Goal: Task Accomplishment & Management: Manage account settings

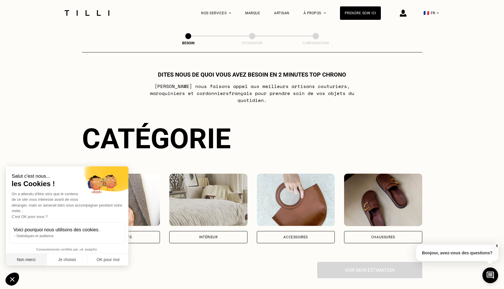
click at [28, 260] on button "Non merci" at bounding box center [26, 260] width 41 height 12
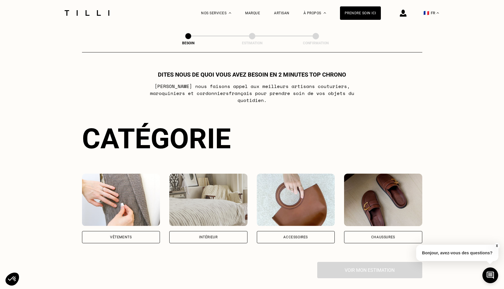
click at [113, 236] on div "Vêtements" at bounding box center [121, 237] width 22 height 3
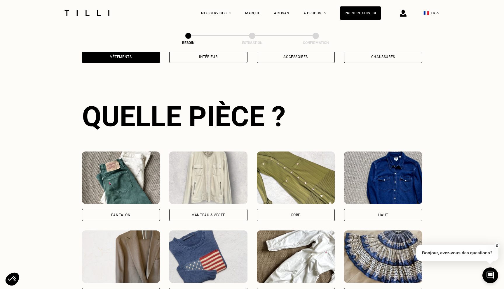
scroll to position [190, 0]
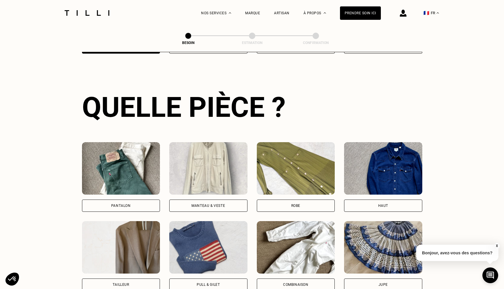
click at [118, 203] on div "Pantalon" at bounding box center [121, 206] width 78 height 12
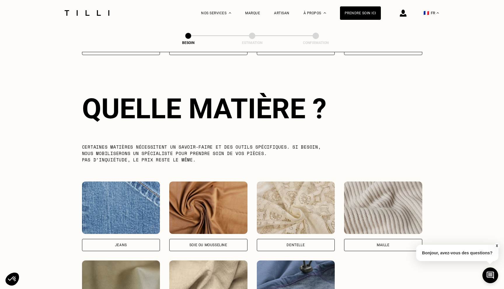
scroll to position [506, 0]
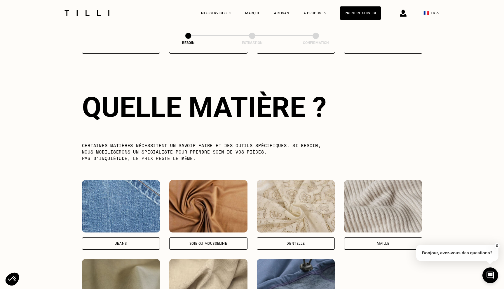
click at [118, 242] on div "Jeans" at bounding box center [121, 243] width 12 height 3
select select "FR"
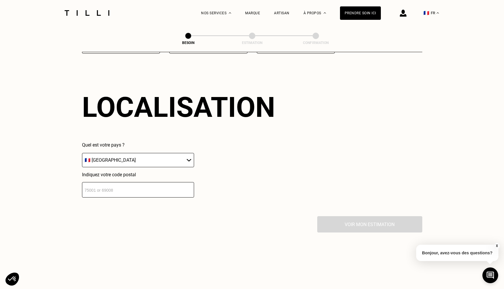
scroll to position [782, 0]
click at [122, 183] on input "number" at bounding box center [138, 189] width 112 height 15
type input "75006"
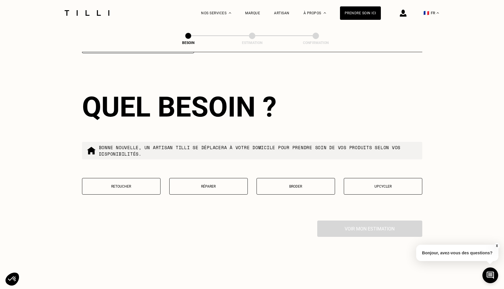
scroll to position [926, 0]
click at [125, 178] on button "Retoucher" at bounding box center [121, 186] width 78 height 17
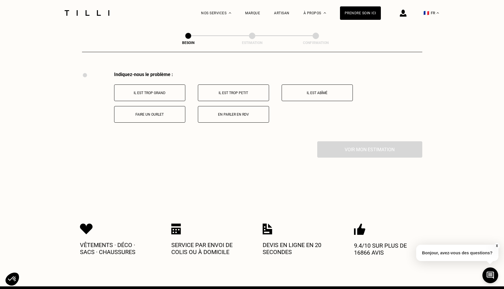
scroll to position [1076, 0]
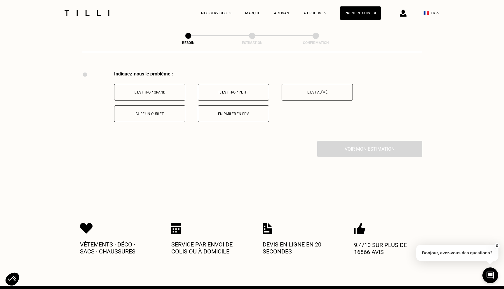
click at [162, 90] on p "Il est trop grand" at bounding box center [149, 92] width 65 height 4
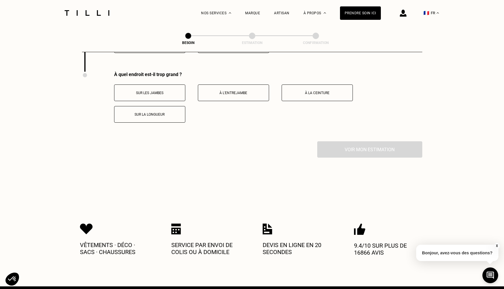
scroll to position [1145, 0]
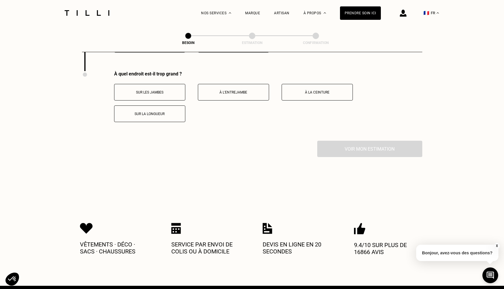
click at [226, 84] on button "À l’entrejambe" at bounding box center [233, 92] width 71 height 17
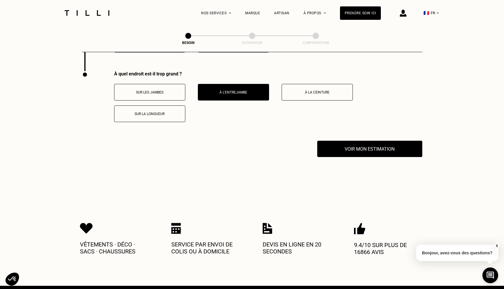
click at [157, 84] on button "Sur les jambes" at bounding box center [149, 92] width 71 height 17
click at [229, 84] on button "À l’entrejambe" at bounding box center [233, 92] width 71 height 17
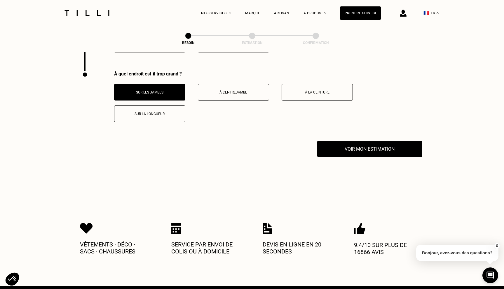
click at [299, 90] on p "À la ceinture" at bounding box center [317, 92] width 65 height 4
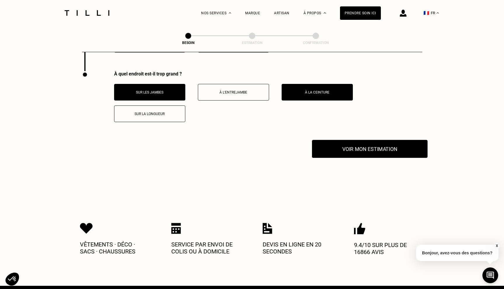
click at [361, 143] on button "Voir mon estimation" at bounding box center [369, 149] width 115 height 18
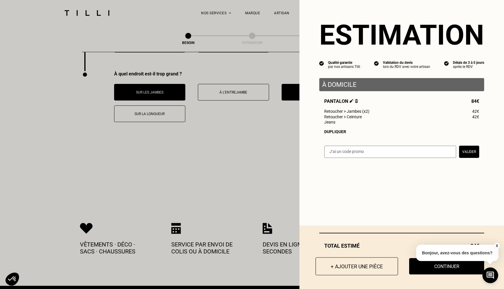
click at [350, 269] on button "+ Ajouter une pièce" at bounding box center [356, 267] width 83 height 18
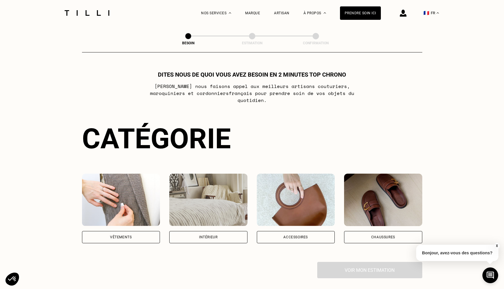
click at [125, 236] on div "Vêtements" at bounding box center [121, 237] width 22 height 3
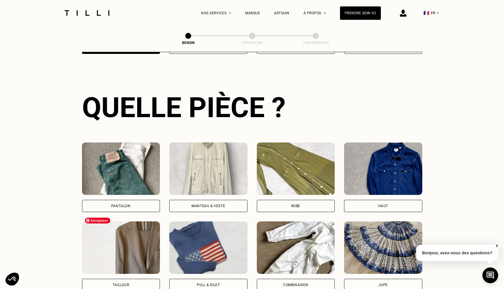
scroll to position [190, 0]
click at [126, 200] on div "Pantalon" at bounding box center [121, 206] width 78 height 12
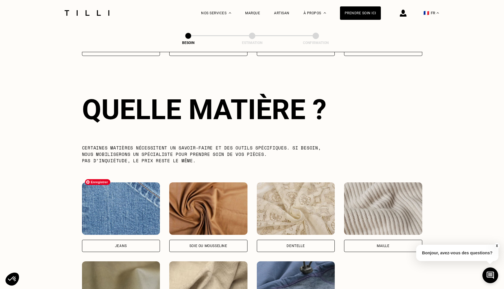
scroll to position [506, 0]
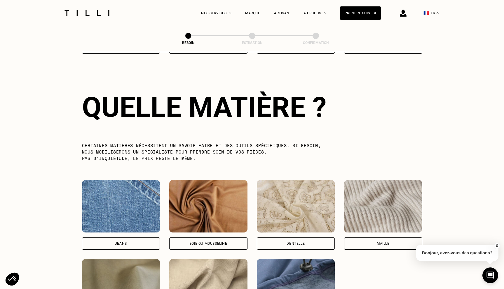
click at [120, 238] on div "Jeans" at bounding box center [121, 244] width 78 height 12
select select "FR"
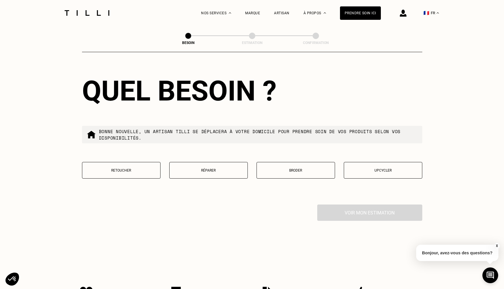
scroll to position [954, 0]
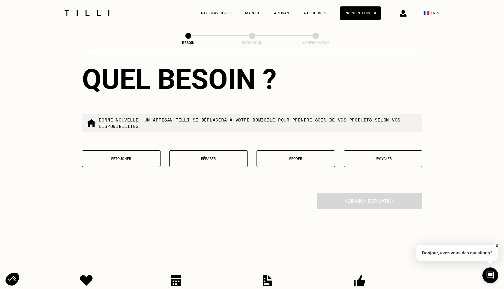
click at [206, 157] on p "Réparer" at bounding box center [208, 159] width 72 height 4
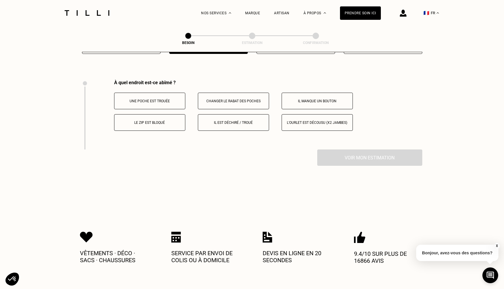
scroll to position [1076, 0]
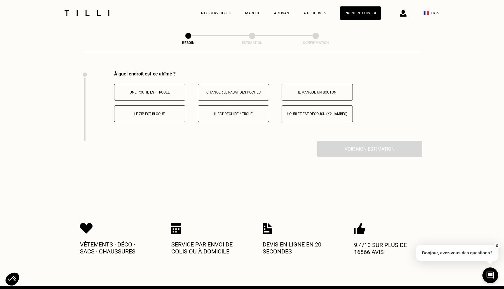
click at [218, 112] on p "Il est déchiré / troué" at bounding box center [233, 114] width 65 height 4
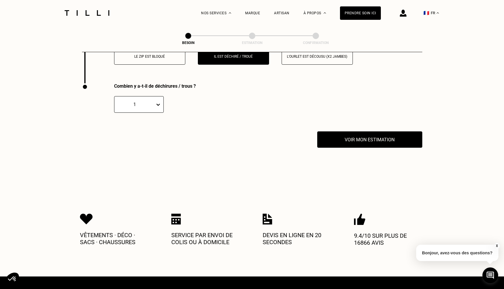
scroll to position [1145, 0]
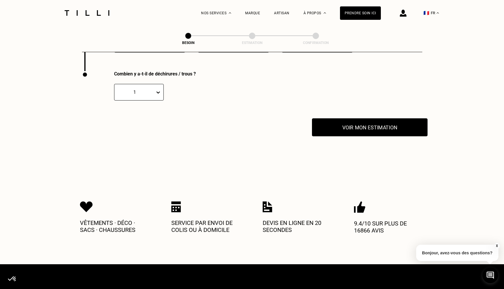
click at [353, 122] on button "Voir mon estimation" at bounding box center [369, 127] width 115 height 18
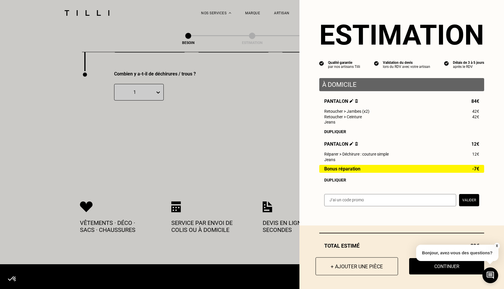
click at [351, 265] on button "+ Ajouter une pièce" at bounding box center [356, 267] width 83 height 18
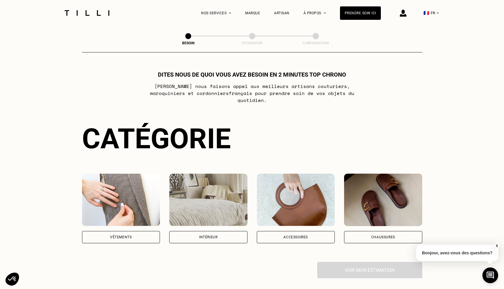
click at [123, 236] on div "Vêtements" at bounding box center [121, 237] width 22 height 3
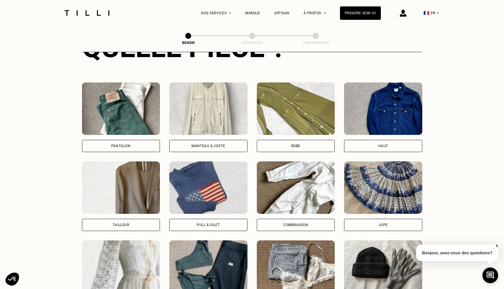
scroll to position [239, 0]
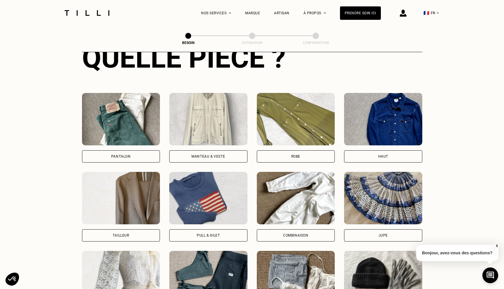
click at [104, 150] on div "Pantalon" at bounding box center [121, 156] width 78 height 12
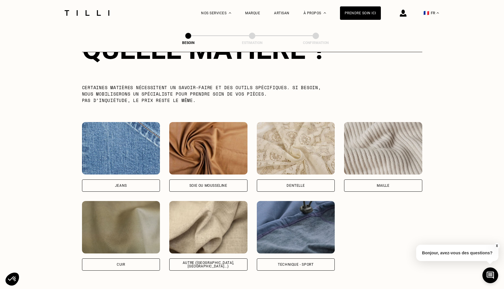
scroll to position [566, 0]
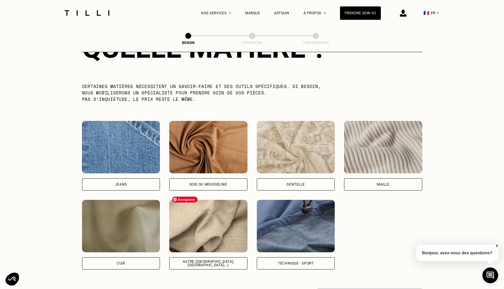
click at [205, 258] on div "Autre ([GEOGRAPHIC_DATA], [GEOGRAPHIC_DATA]...)" at bounding box center [208, 264] width 78 height 12
select select "FR"
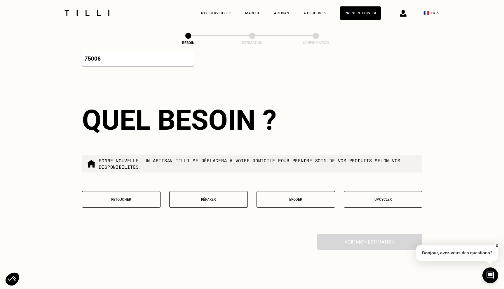
scroll to position [913, 0]
click at [115, 197] on p "Retoucher" at bounding box center [121, 199] width 72 height 4
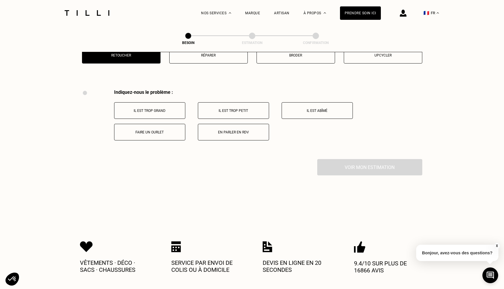
scroll to position [1076, 0]
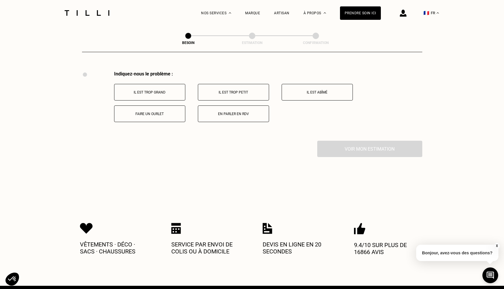
click at [162, 90] on p "Il est trop grand" at bounding box center [149, 92] width 65 height 4
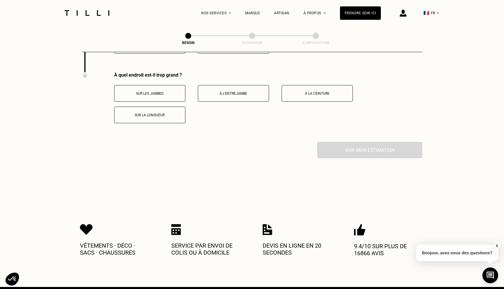
scroll to position [1145, 0]
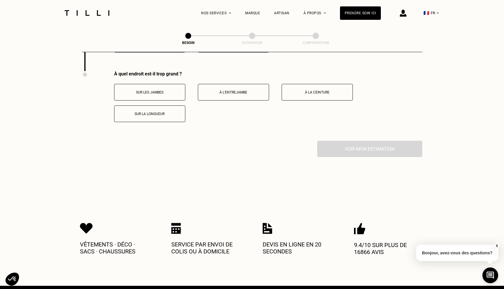
click at [325, 84] on button "À la ceinture" at bounding box center [316, 92] width 71 height 17
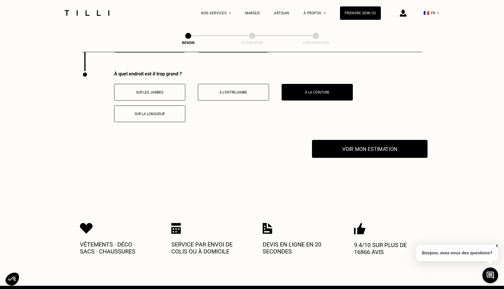
click at [353, 140] on button "Voir mon estimation" at bounding box center [369, 149] width 115 height 18
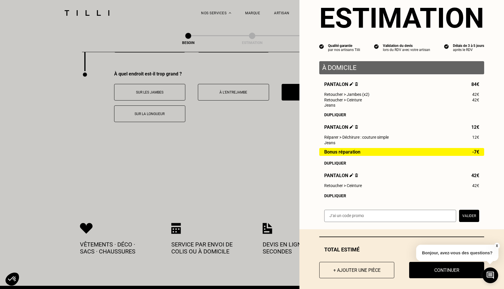
scroll to position [22, 0]
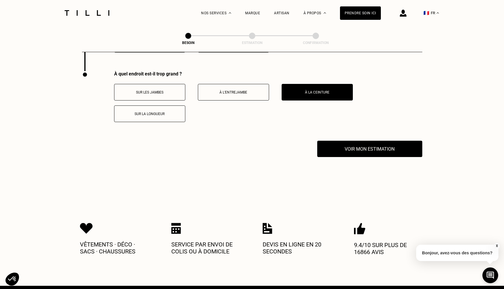
click at [497, 246] on button "X" at bounding box center [496, 246] width 6 height 6
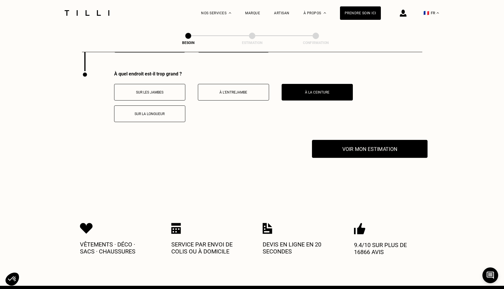
click at [400, 145] on button "Voir mon estimation" at bounding box center [369, 149] width 115 height 18
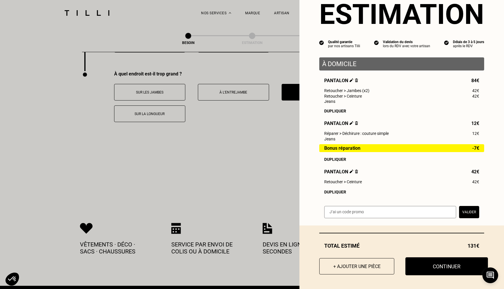
click at [438, 265] on button "Continuer" at bounding box center [446, 267] width 83 height 18
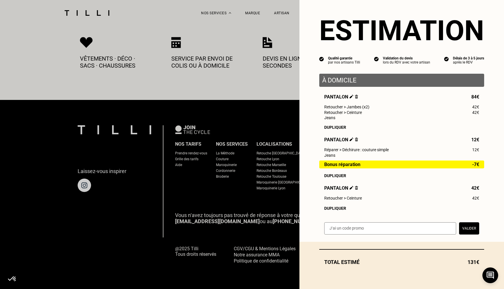
scroll to position [6, 0]
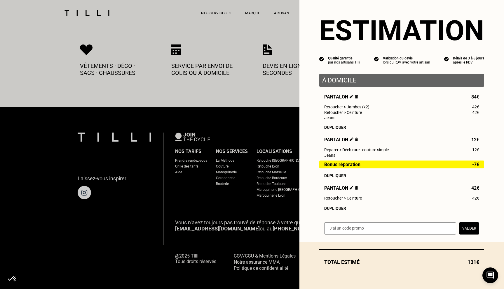
select select "FR"
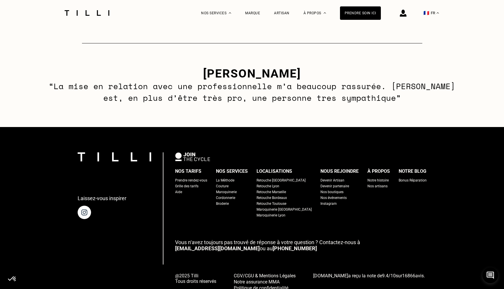
scroll to position [871, 0]
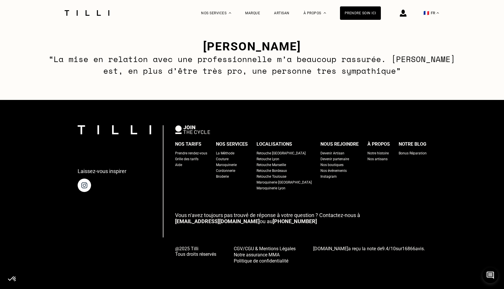
click at [182, 164] on div "Aide" at bounding box center [178, 165] width 7 height 6
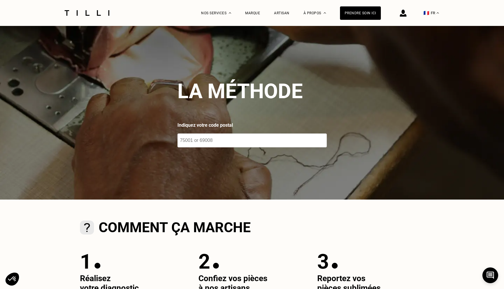
click at [264, 140] on input "number" at bounding box center [251, 141] width 149 height 14
type input "75006"
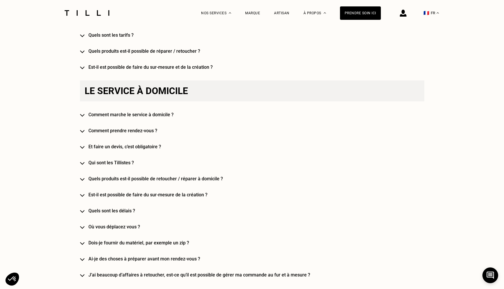
scroll to position [536, 0]
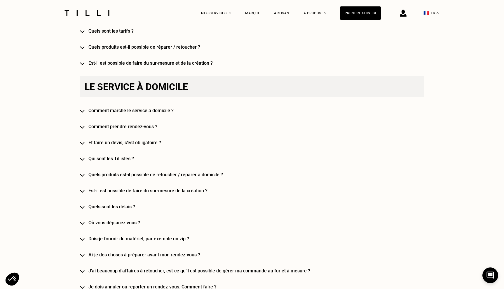
click at [109, 157] on h4 "Qui sont les Tillistes ?" at bounding box center [260, 159] width 344 height 6
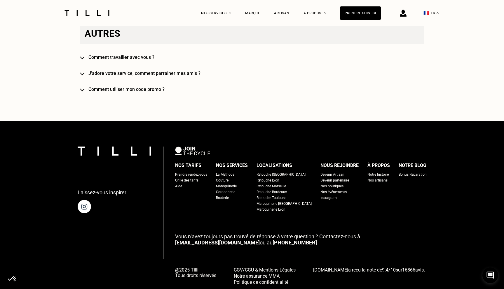
scroll to position [1420, 0]
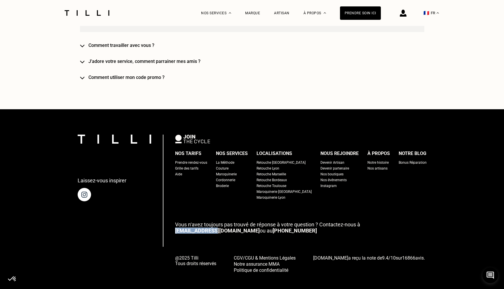
drag, startPoint x: 178, startPoint y: 231, endPoint x: 213, endPoint y: 230, distance: 35.9
click at [213, 230] on div "Laissez-vous inspirer Nos tarifs Prendre rendez-vous Grille des tarifs Aide Nos…" at bounding box center [252, 204] width 349 height 139
drag, startPoint x: 225, startPoint y: 231, endPoint x: 184, endPoint y: 230, distance: 40.9
click at [184, 230] on p "Vous n‘avez toujours pas trouvé de réponse à votre question ? Contactez-nous à …" at bounding box center [300, 228] width 251 height 12
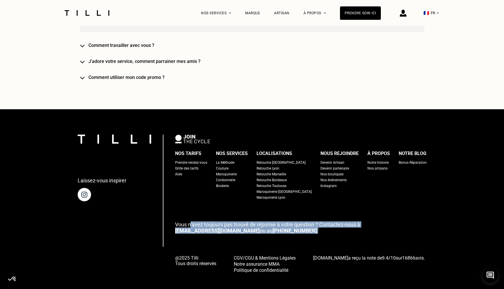
drag, startPoint x: 198, startPoint y: 224, endPoint x: 221, endPoint y: 235, distance: 26.0
click at [221, 235] on div "Nos tarifs Prendre rendez-vous Grille des tarifs Aide Nos services La Méthode C…" at bounding box center [300, 204] width 251 height 139
click at [206, 230] on link "[EMAIL_ADDRESS][DOMAIN_NAME]" at bounding box center [217, 231] width 85 height 6
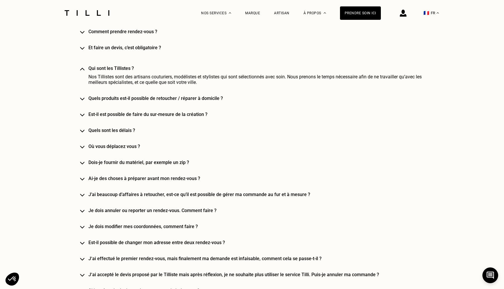
scroll to position [623, 0]
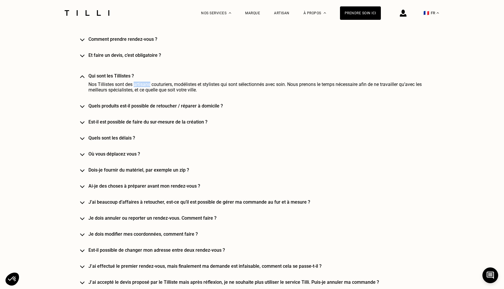
drag, startPoint x: 134, startPoint y: 84, endPoint x: 151, endPoint y: 85, distance: 16.3
click at [151, 85] on span "Nos Tillistes sont des artisans couturiers, modélistes et stylistes qui sont sé…" at bounding box center [254, 87] width 333 height 11
copy span "artisans"
click at [407, 9] on div "🇫🇷 FR" at bounding box center [411, 13] width 61 height 26
click at [404, 10] on img at bounding box center [403, 13] width 7 height 7
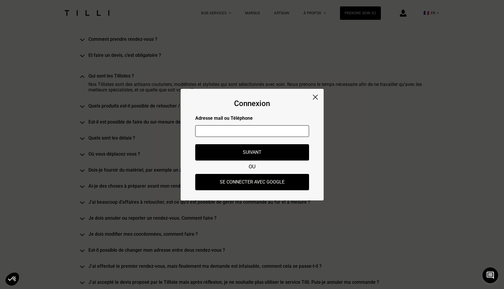
click at [263, 130] on input "text" at bounding box center [252, 131] width 114 height 12
type input "[EMAIL_ADDRESS][PERSON_NAME][DOMAIN_NAME]"
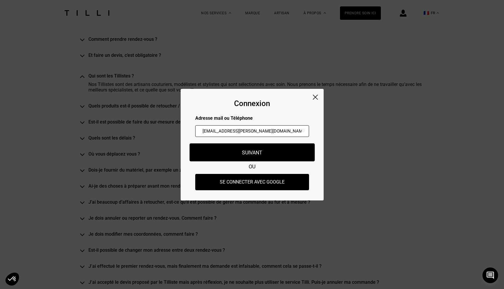
click at [256, 147] on button "Suivant" at bounding box center [251, 152] width 125 height 18
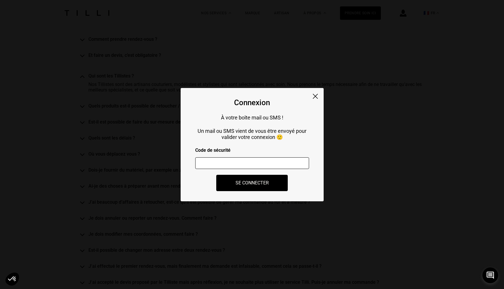
click at [250, 165] on input "number" at bounding box center [252, 163] width 114 height 12
type input "790212"
click at [248, 184] on button "Se connecter" at bounding box center [252, 183] width 79 height 18
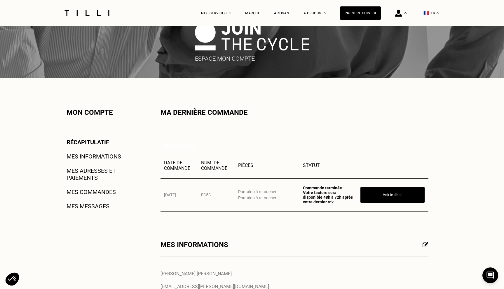
scroll to position [20, 0]
click at [81, 193] on link "Mes commandes" at bounding box center [90, 192] width 49 height 7
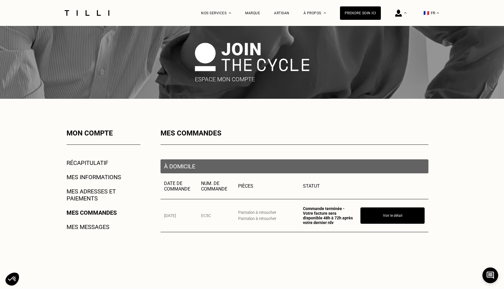
click at [89, 225] on link "Mes messages" at bounding box center [87, 227] width 43 height 7
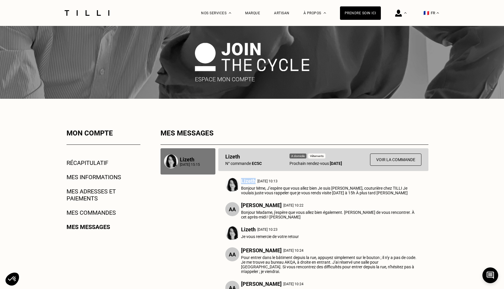
drag, startPoint x: 241, startPoint y: 180, endPoint x: 255, endPoint y: 180, distance: 13.4
click at [255, 180] on p "Lizeth" at bounding box center [248, 181] width 15 height 6
copy p "Lizeth"
click at [96, 211] on link "Mes commandes" at bounding box center [90, 212] width 49 height 7
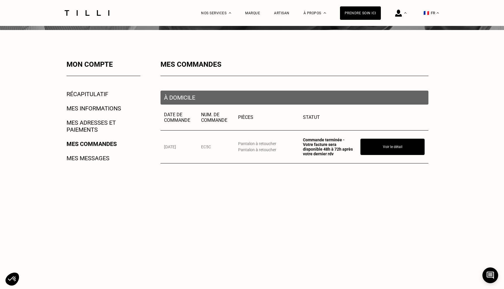
scroll to position [126, 0]
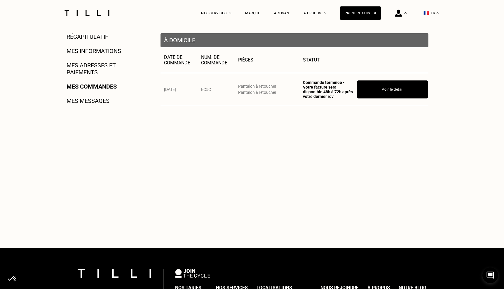
click at [372, 90] on button "Voir le détail" at bounding box center [392, 89] width 71 height 18
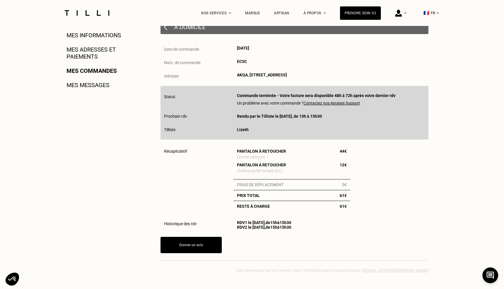
scroll to position [146, 0]
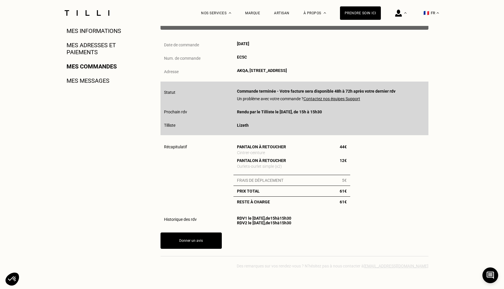
click at [91, 78] on link "Mes messages" at bounding box center [87, 80] width 43 height 7
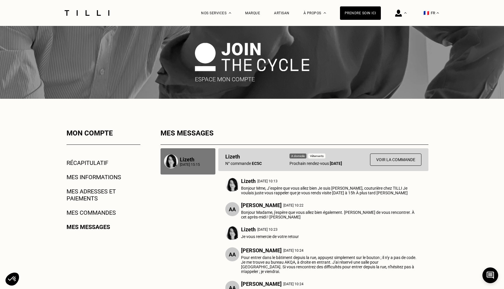
click at [181, 157] on p "Lizeth" at bounding box center [190, 160] width 20 height 6
click at [184, 160] on p "Lizeth" at bounding box center [190, 160] width 20 height 6
